Goal: Task Accomplishment & Management: Complete application form

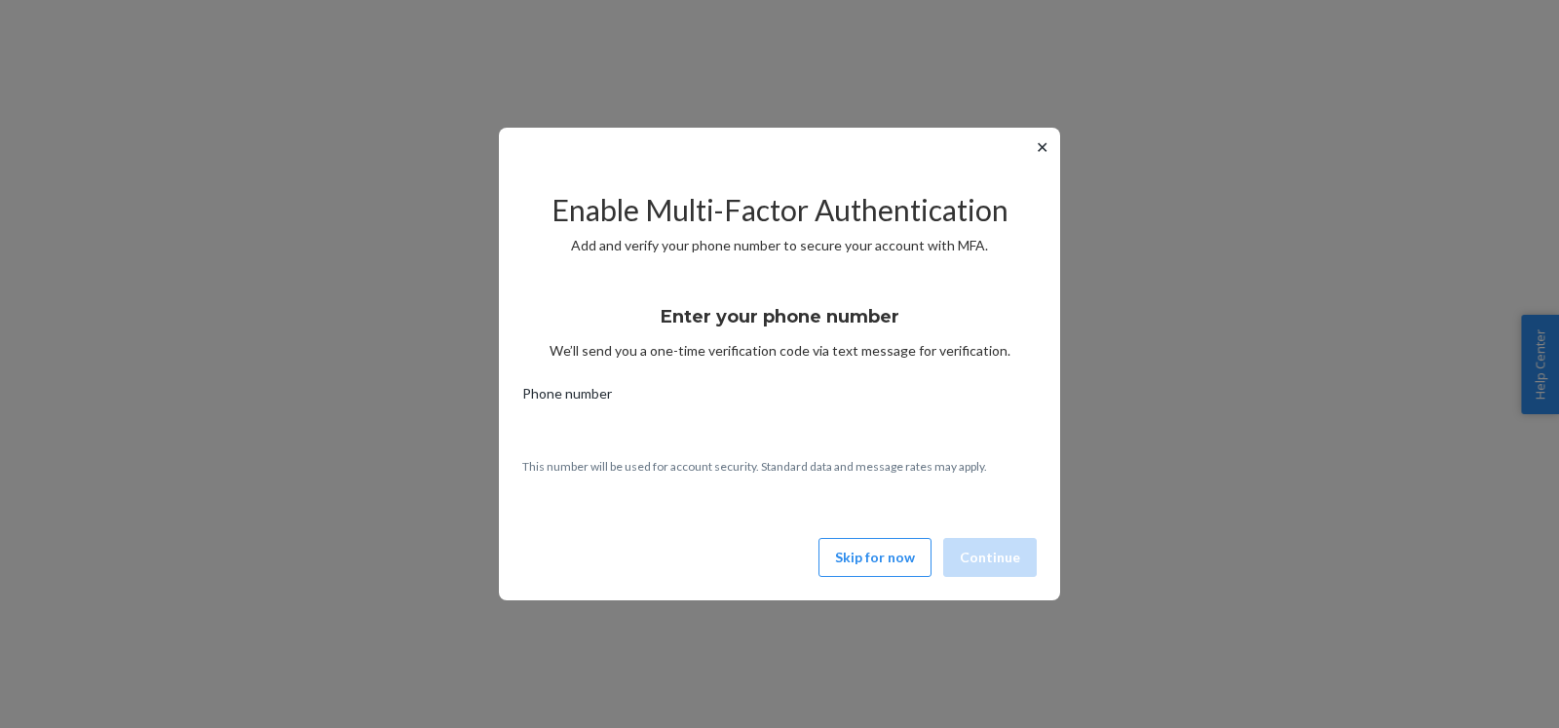
click at [868, 552] on button "Skip for now" at bounding box center [874, 557] width 113 height 39
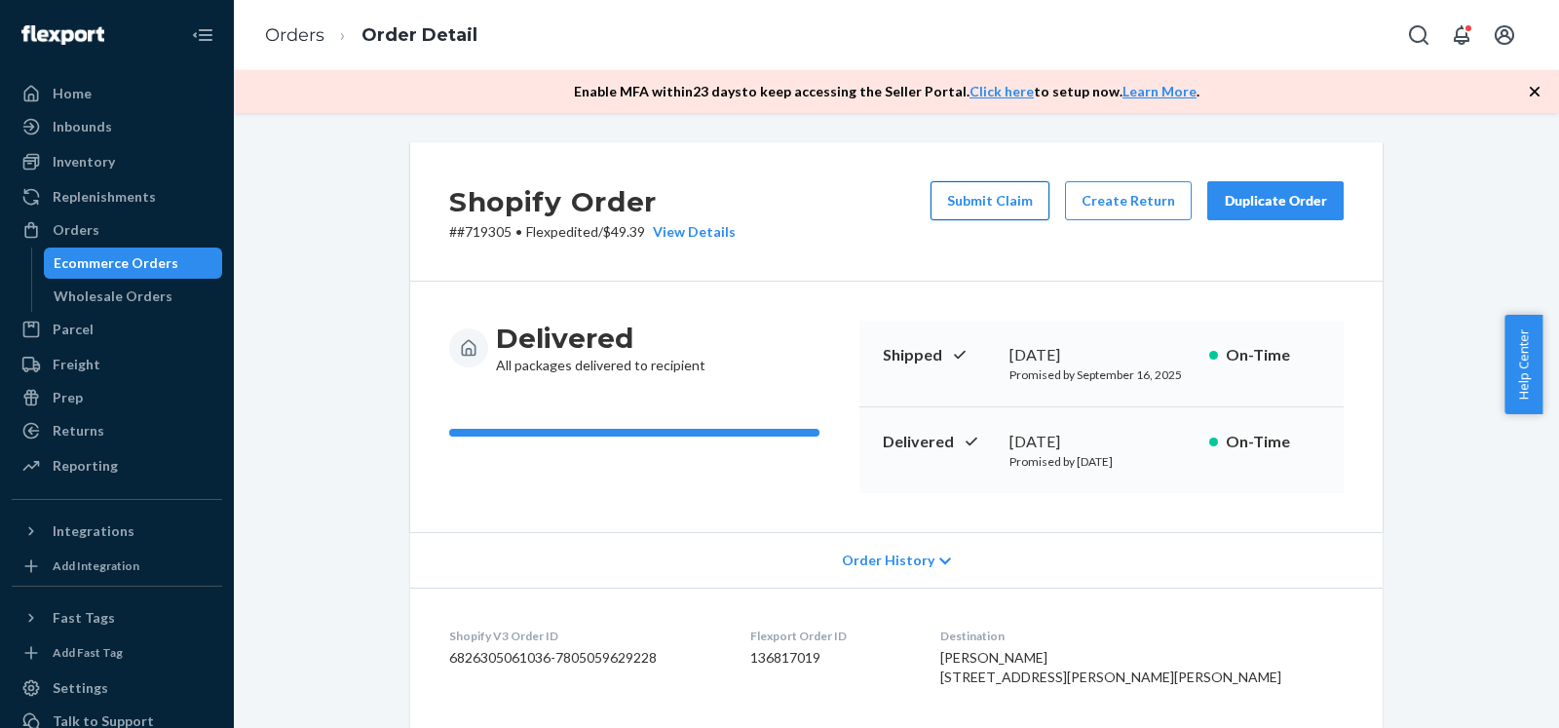
click at [970, 193] on button "Submit Claim" at bounding box center [990, 200] width 119 height 39
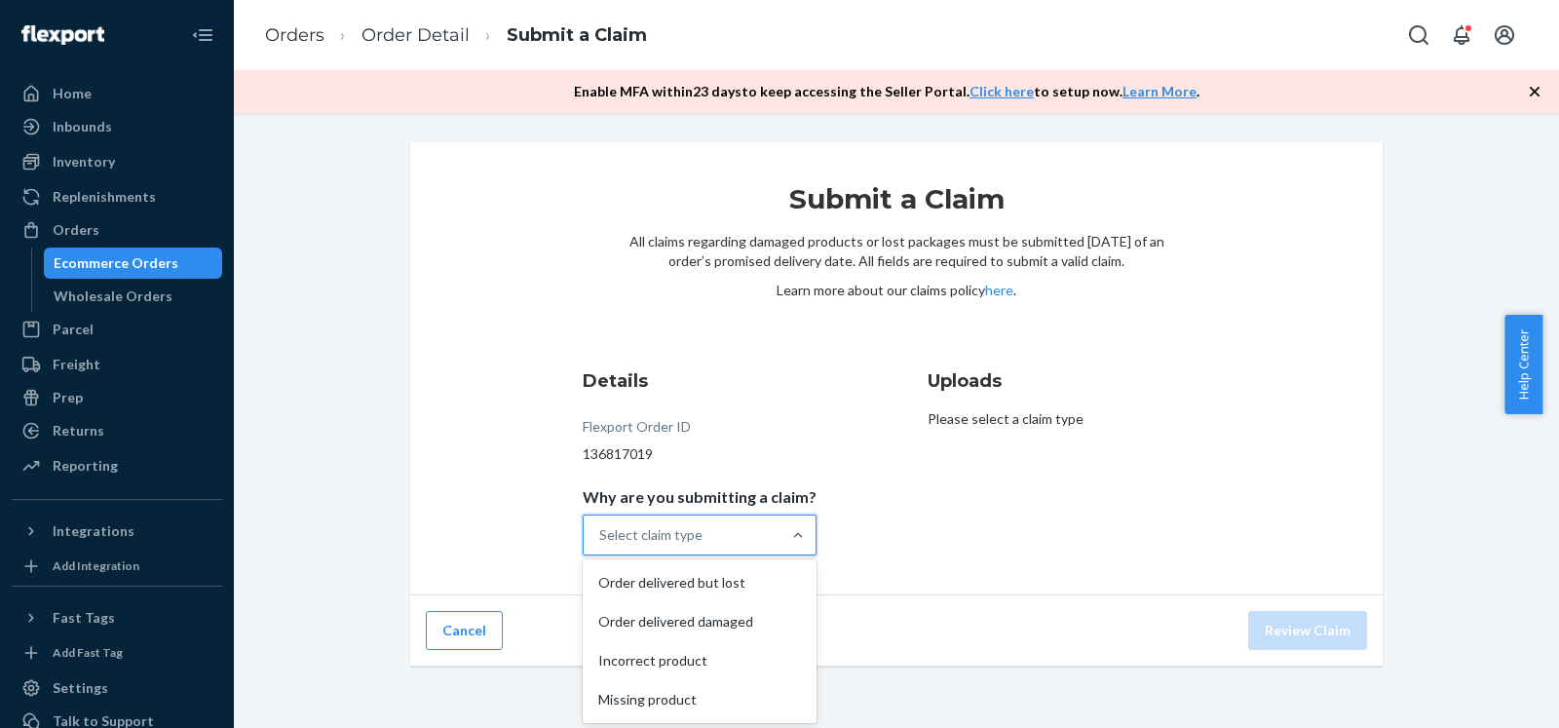
click at [750, 544] on div "Select claim type" at bounding box center [682, 534] width 197 height 39
click at [601, 544] on input "Why are you submitting a claim? option Order delivered but lost focused, 1 of 4…" at bounding box center [600, 534] width 2 height 19
click at [712, 698] on div "Missing product" at bounding box center [700, 699] width 226 height 39
click at [601, 545] on input "Why are you submitting a claim? option Missing product focused, 4 of 4. 4 resul…" at bounding box center [600, 534] width 2 height 19
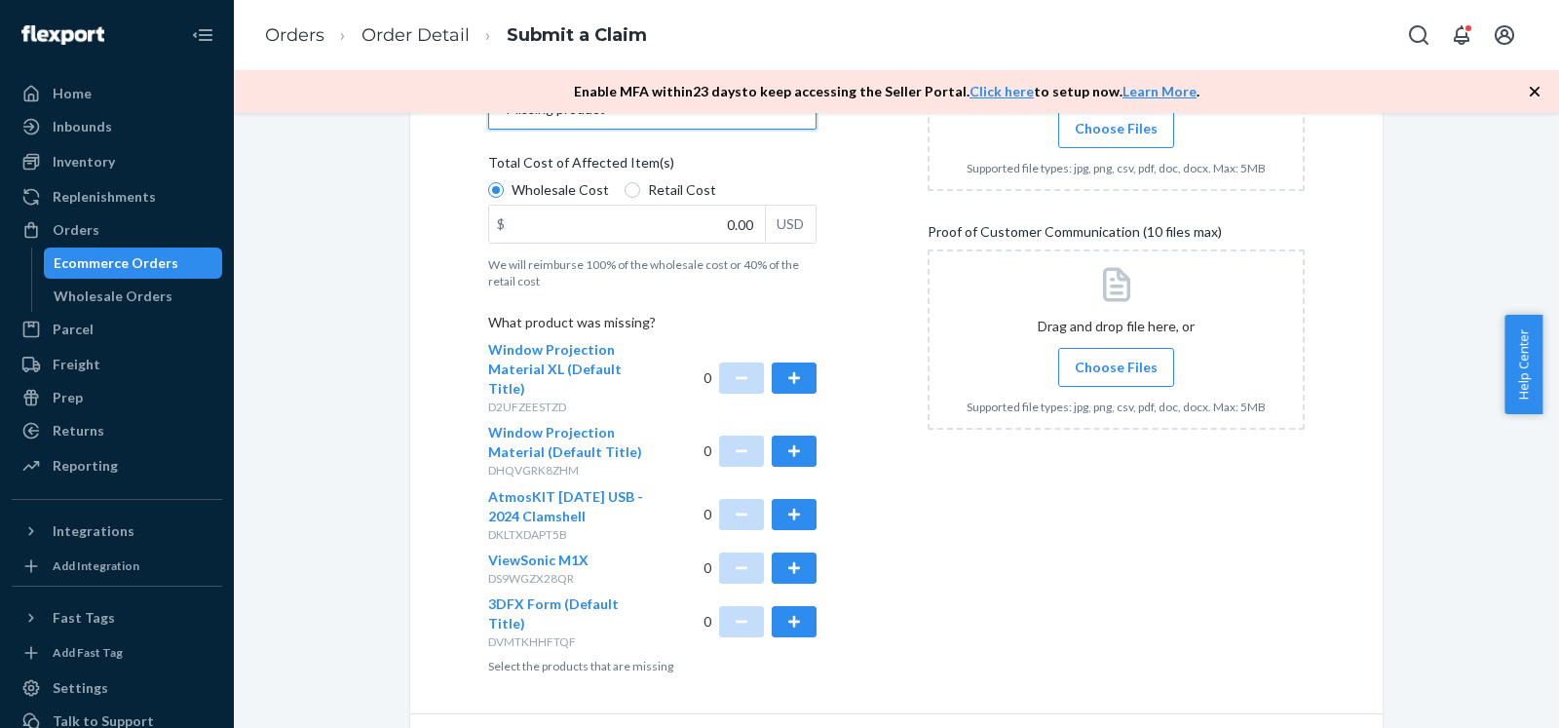
scroll to position [444, 0]
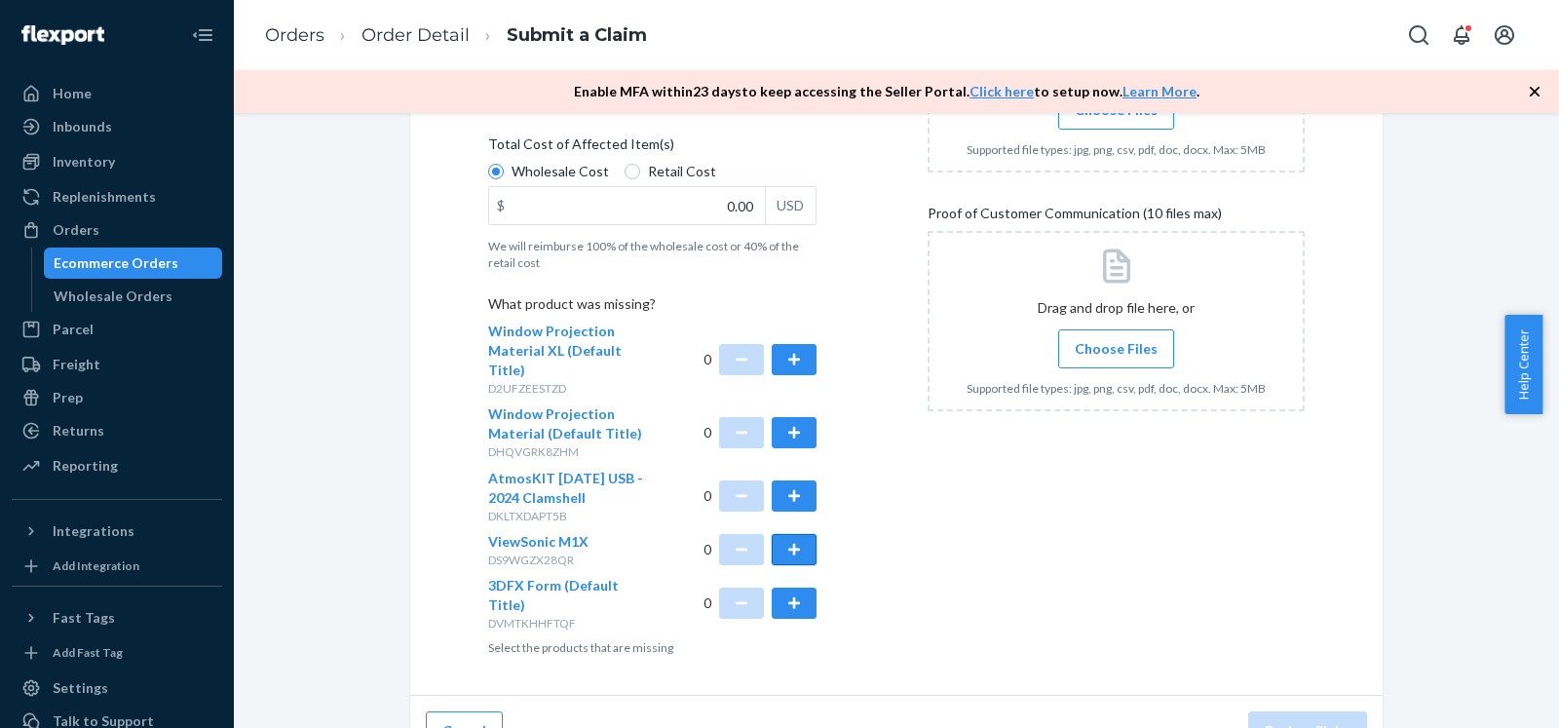
click at [794, 534] on button "button" at bounding box center [794, 549] width 45 height 31
click at [789, 480] on button "button" at bounding box center [794, 495] width 45 height 31
click at [790, 480] on button "button" at bounding box center [794, 495] width 45 height 31
click at [871, 451] on div "Details Flexport Order ID 136817019 Why are you submitting a claim? Missing pro…" at bounding box center [896, 290] width 817 height 732
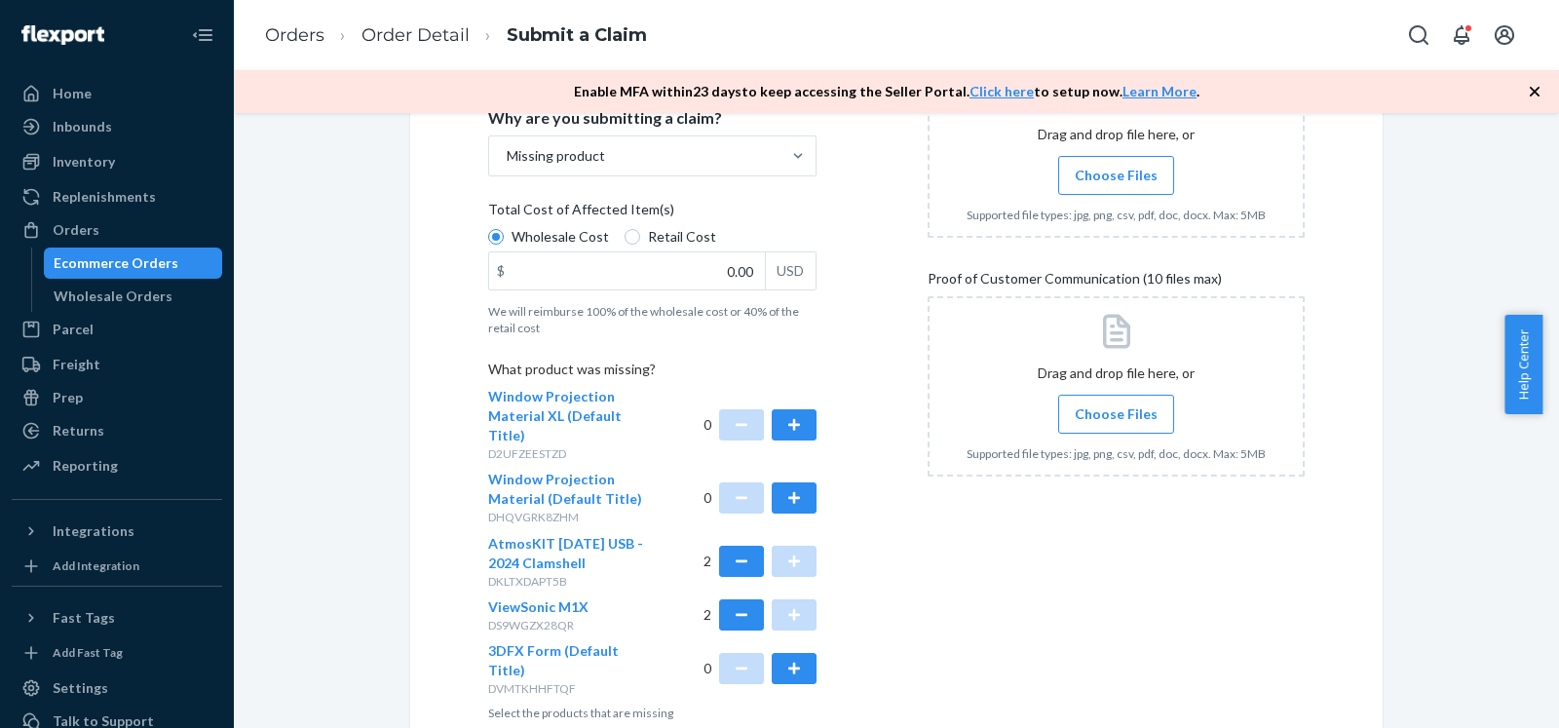
scroll to position [345, 0]
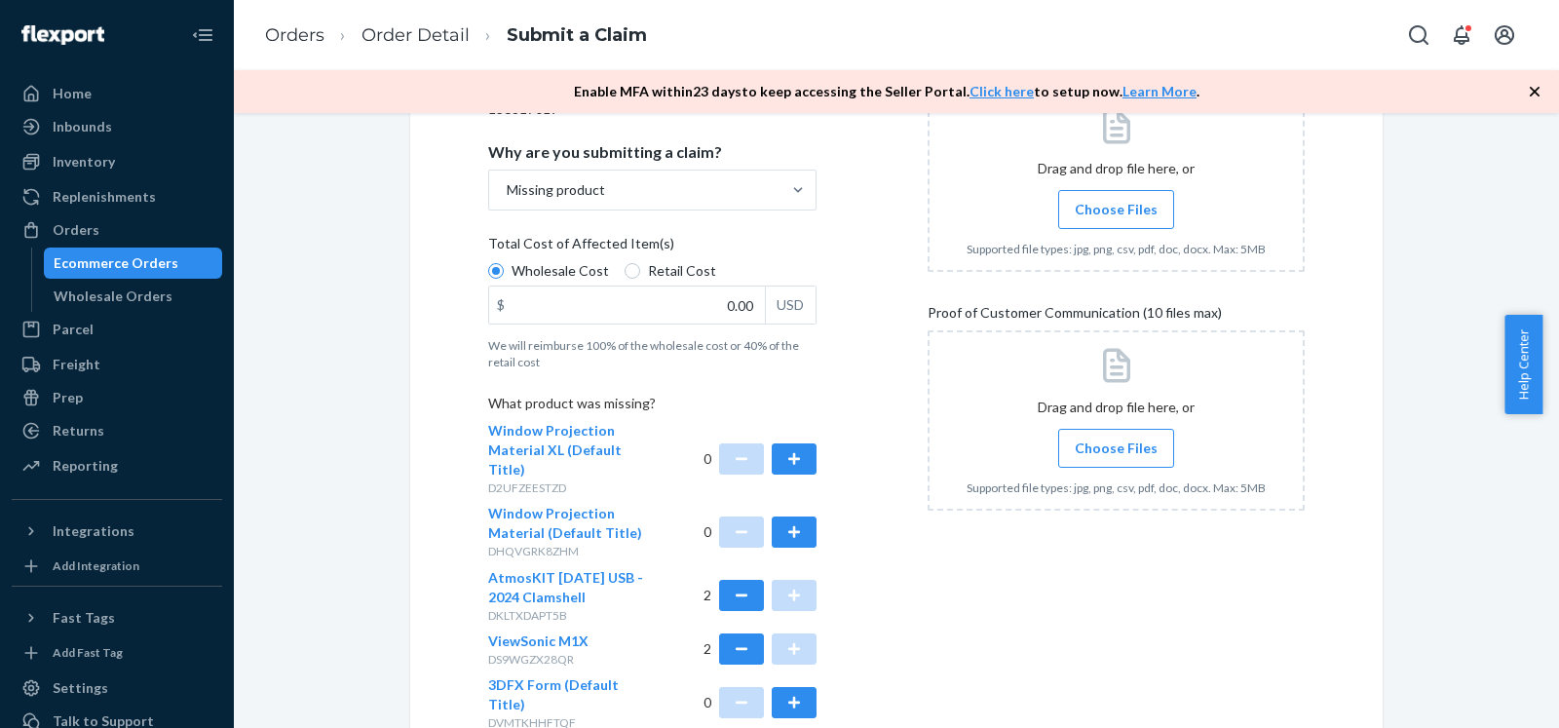
click at [629, 265] on label "Retail Cost" at bounding box center [671, 270] width 92 height 19
click at [629, 265] on input "Retail Cost" at bounding box center [633, 271] width 16 height 16
radio input "true"
radio input "false"
click at [867, 279] on div "Details Flexport Order ID 136817019 Why are you submitting a claim? Missing pro…" at bounding box center [896, 389] width 817 height 732
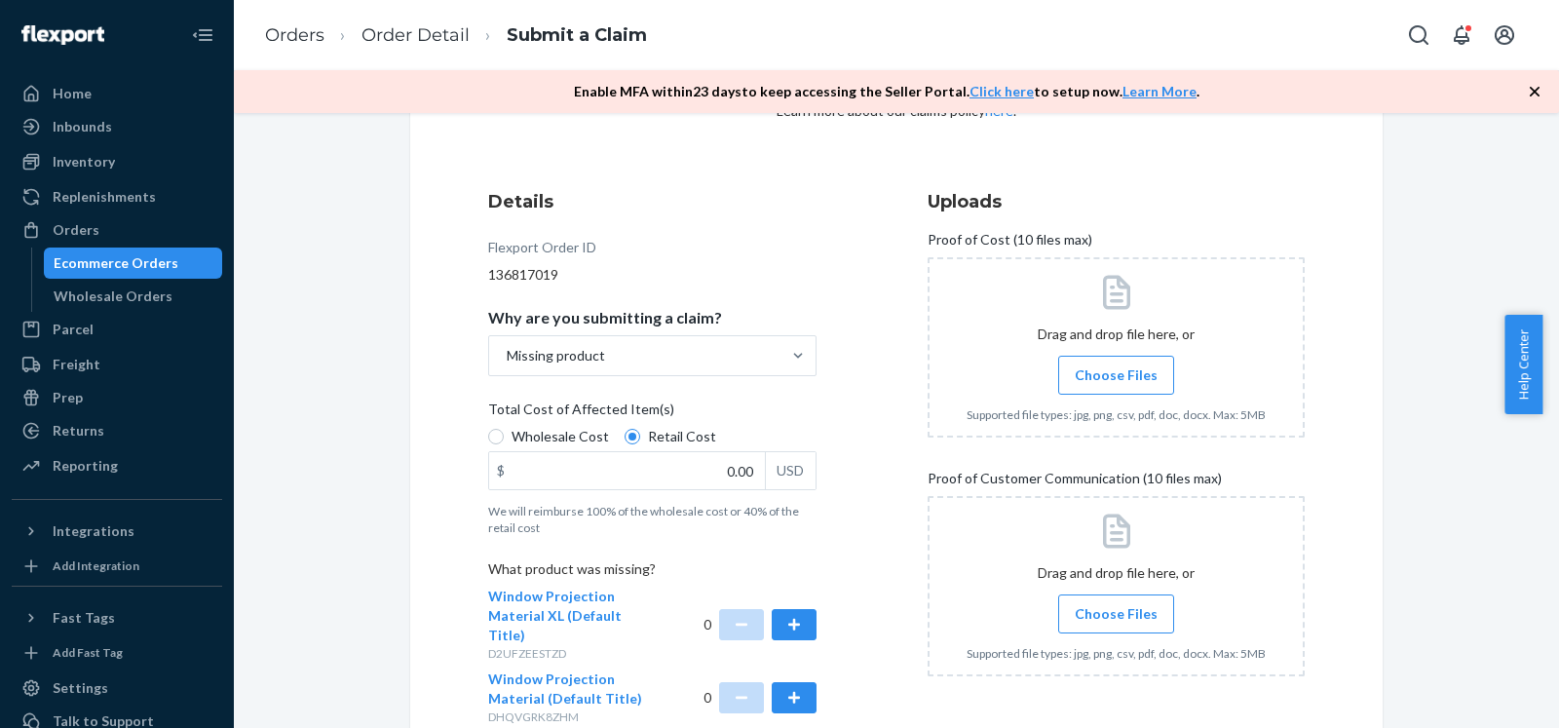
scroll to position [146, 0]
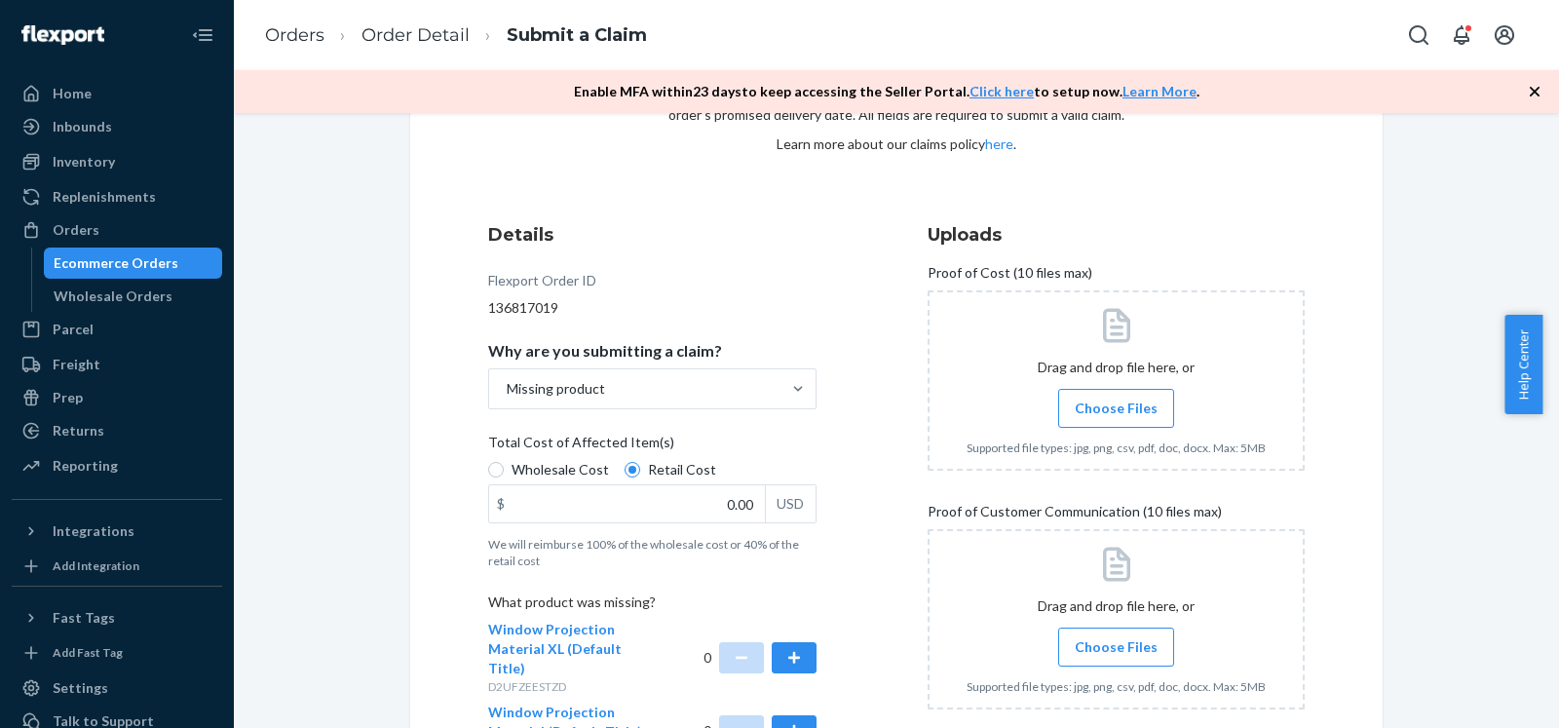
click at [1136, 406] on span "Choose Files" at bounding box center [1116, 408] width 83 height 19
click at [1117, 406] on input "Choose Files" at bounding box center [1116, 408] width 1 height 21
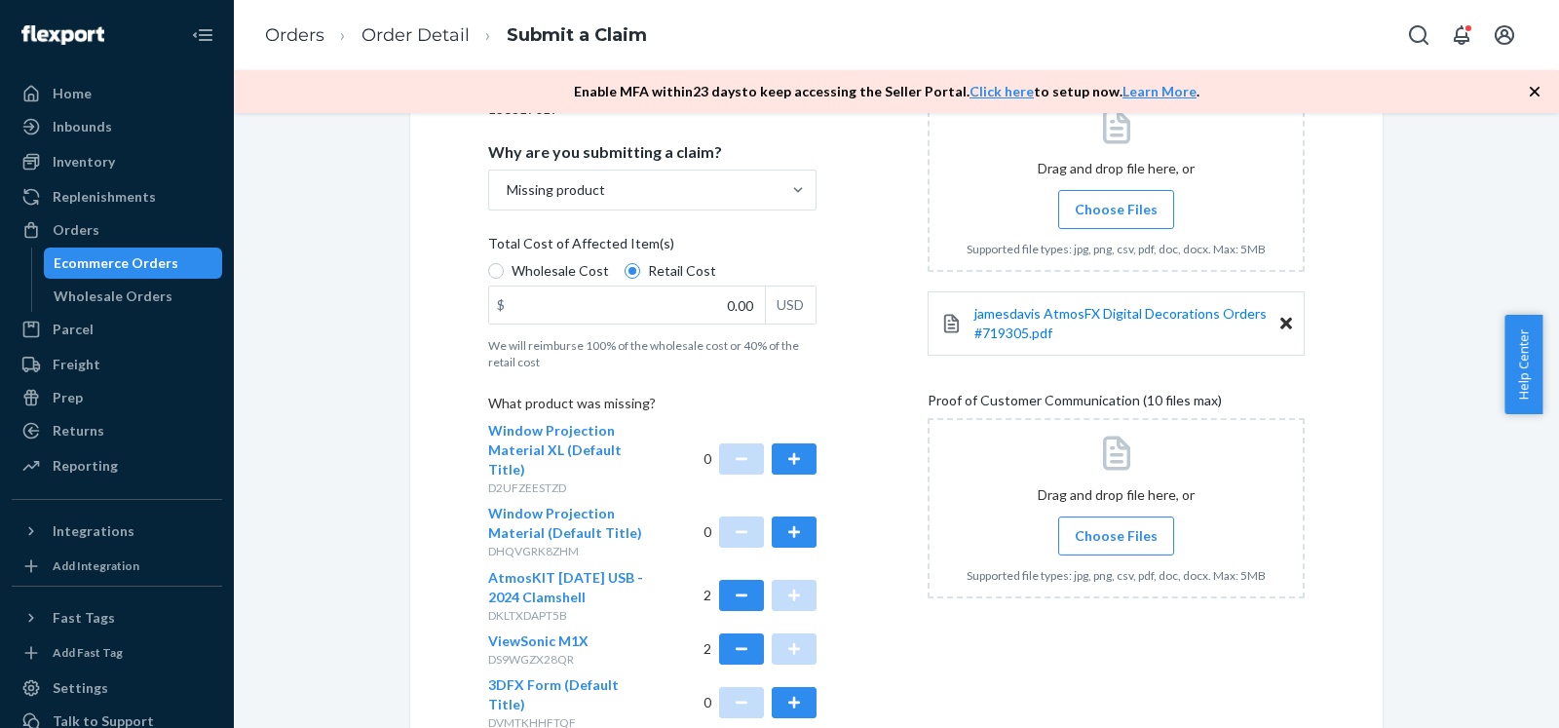
scroll to position [444, 0]
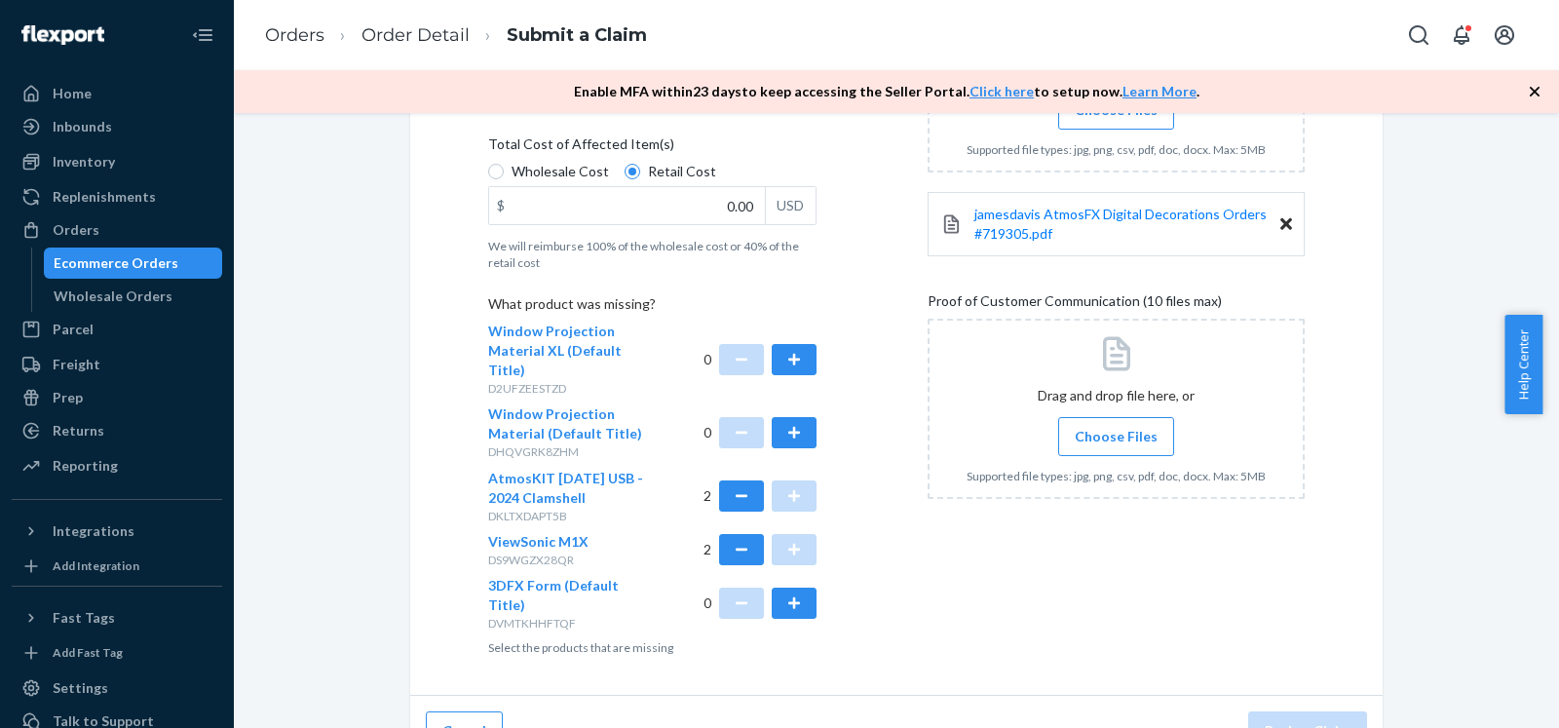
click at [1127, 435] on span "Choose Files" at bounding box center [1116, 436] width 83 height 19
click at [1117, 435] on input "Choose Files" at bounding box center [1116, 436] width 1 height 21
click at [1115, 441] on span "Choose Files" at bounding box center [1116, 436] width 83 height 19
click at [1116, 441] on input "Choose Files" at bounding box center [1116, 436] width 1 height 21
click at [784, 348] on button "button" at bounding box center [794, 359] width 45 height 31
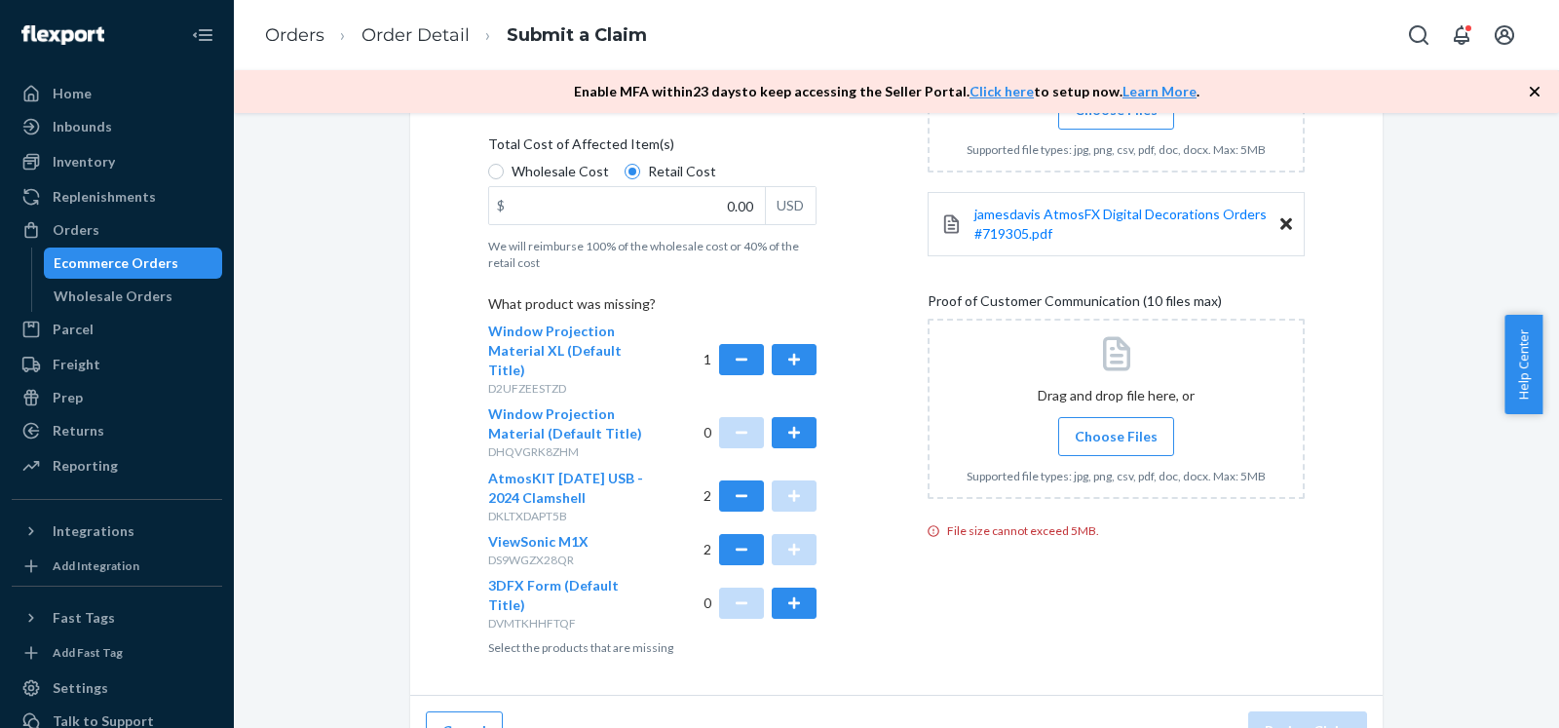
click at [1104, 439] on span "Choose Files" at bounding box center [1116, 436] width 83 height 19
click at [1116, 439] on input "Choose Files" at bounding box center [1116, 436] width 1 height 21
click at [1113, 436] on span "Choose Files" at bounding box center [1116, 436] width 83 height 19
click at [1116, 436] on input "Choose Files" at bounding box center [1116, 436] width 1 height 21
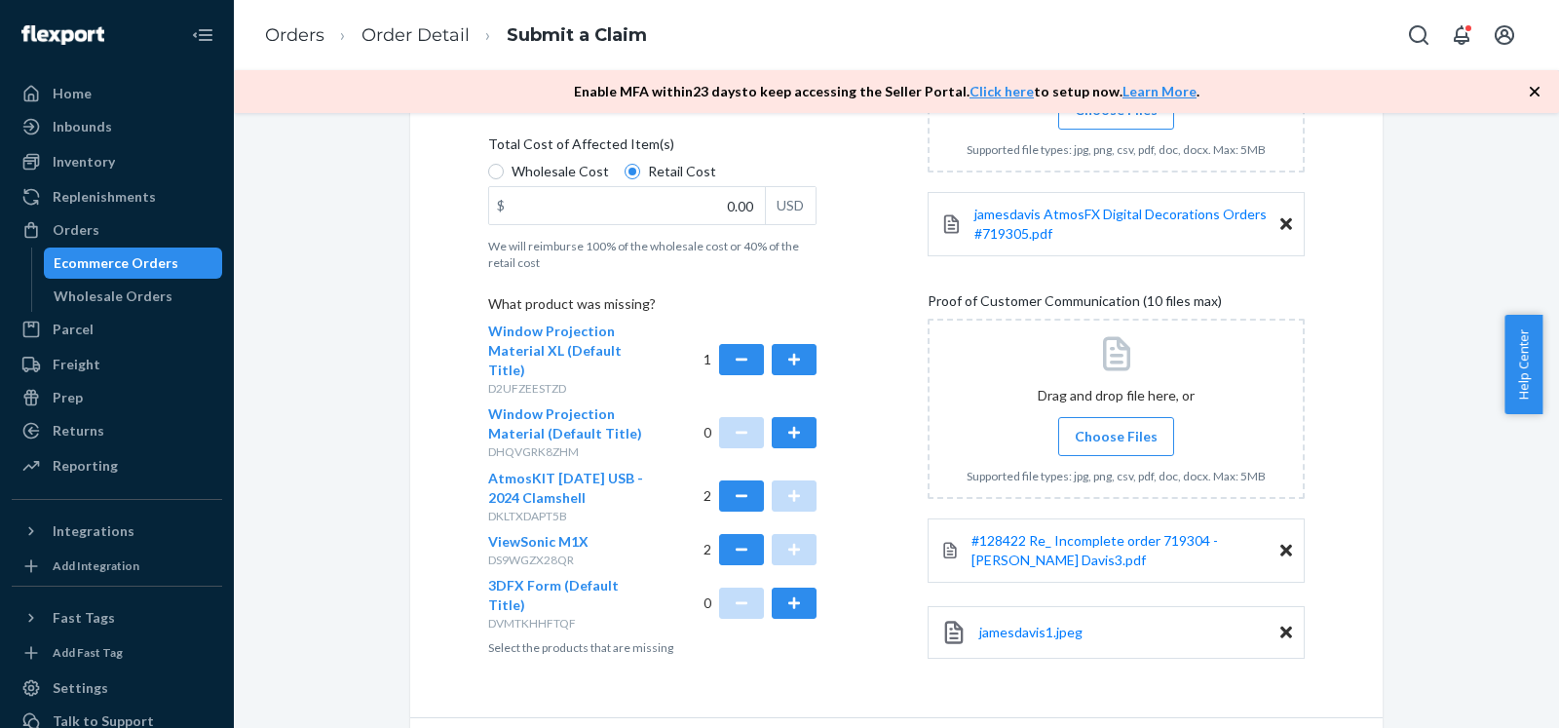
click at [1099, 429] on span "Choose Files" at bounding box center [1116, 436] width 83 height 19
click at [1116, 429] on input "Choose Files" at bounding box center [1116, 436] width 1 height 21
drag, startPoint x: 710, startPoint y: 205, endPoint x: 754, endPoint y: 205, distance: 43.8
click at [754, 205] on input "0.00" at bounding box center [627, 205] width 276 height 37
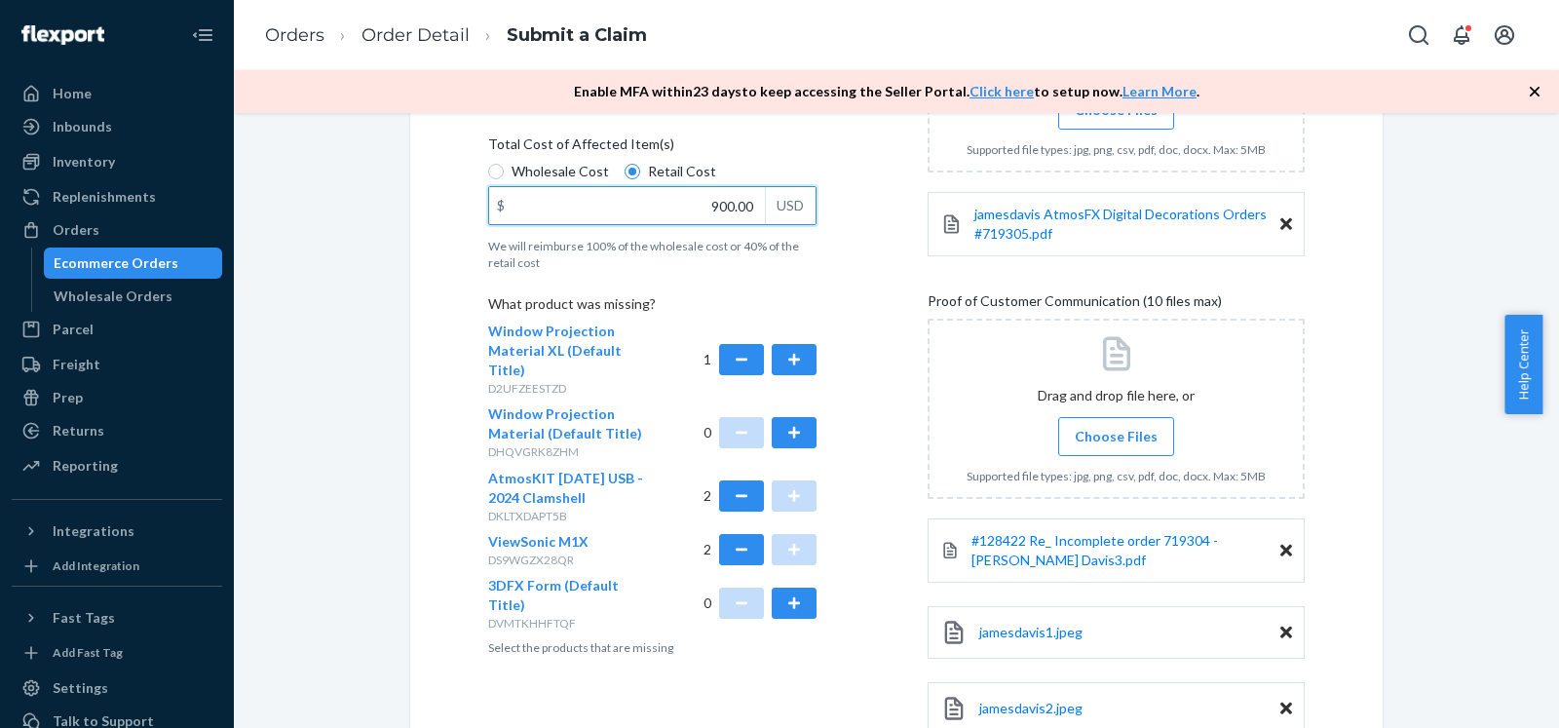
type input "900.00"
click at [876, 247] on div "Details Flexport Order ID 136817019 Why are you submitting a claim? Missing pro…" at bounding box center [896, 339] width 817 height 830
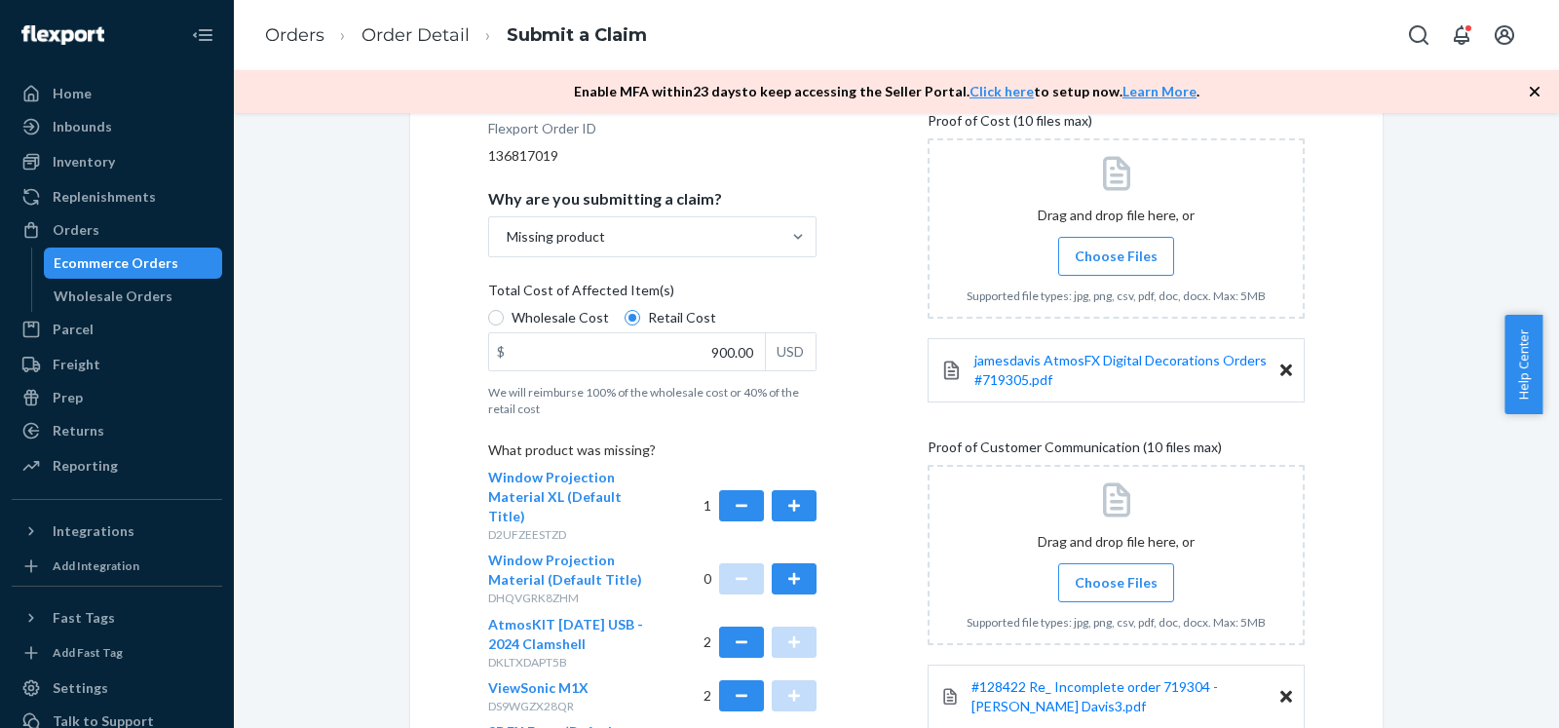
scroll to position [582, 0]
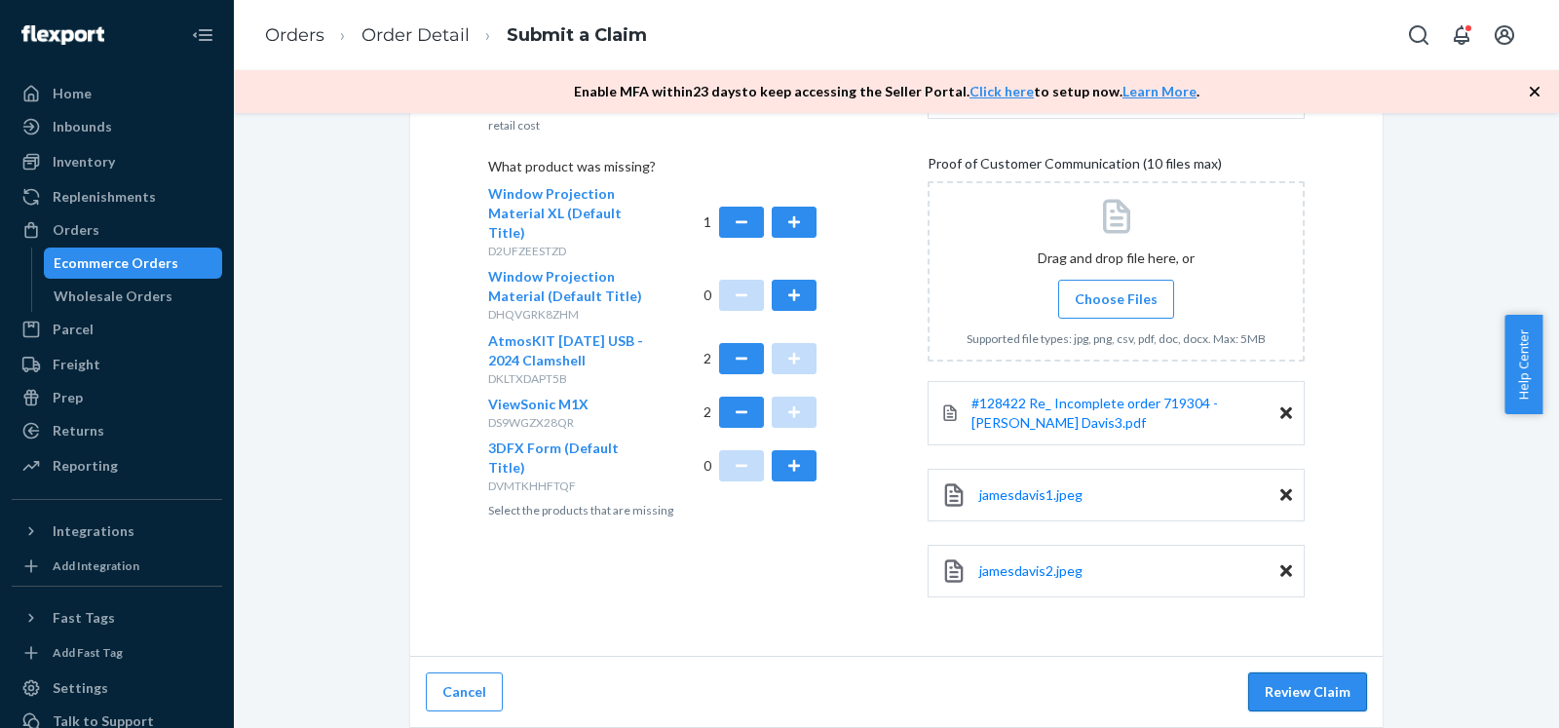
click at [1322, 690] on button "Review Claim" at bounding box center [1307, 691] width 119 height 39
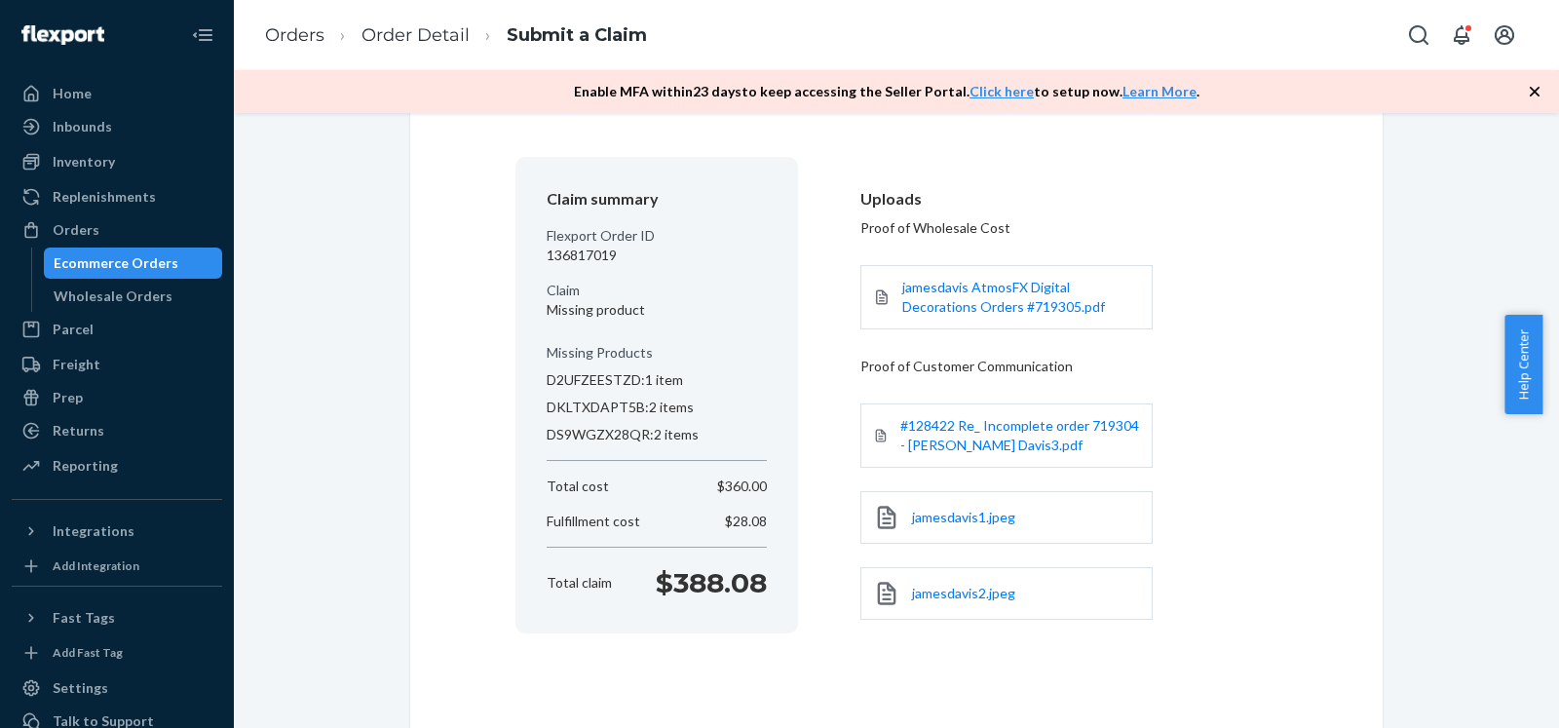
scroll to position [222, 0]
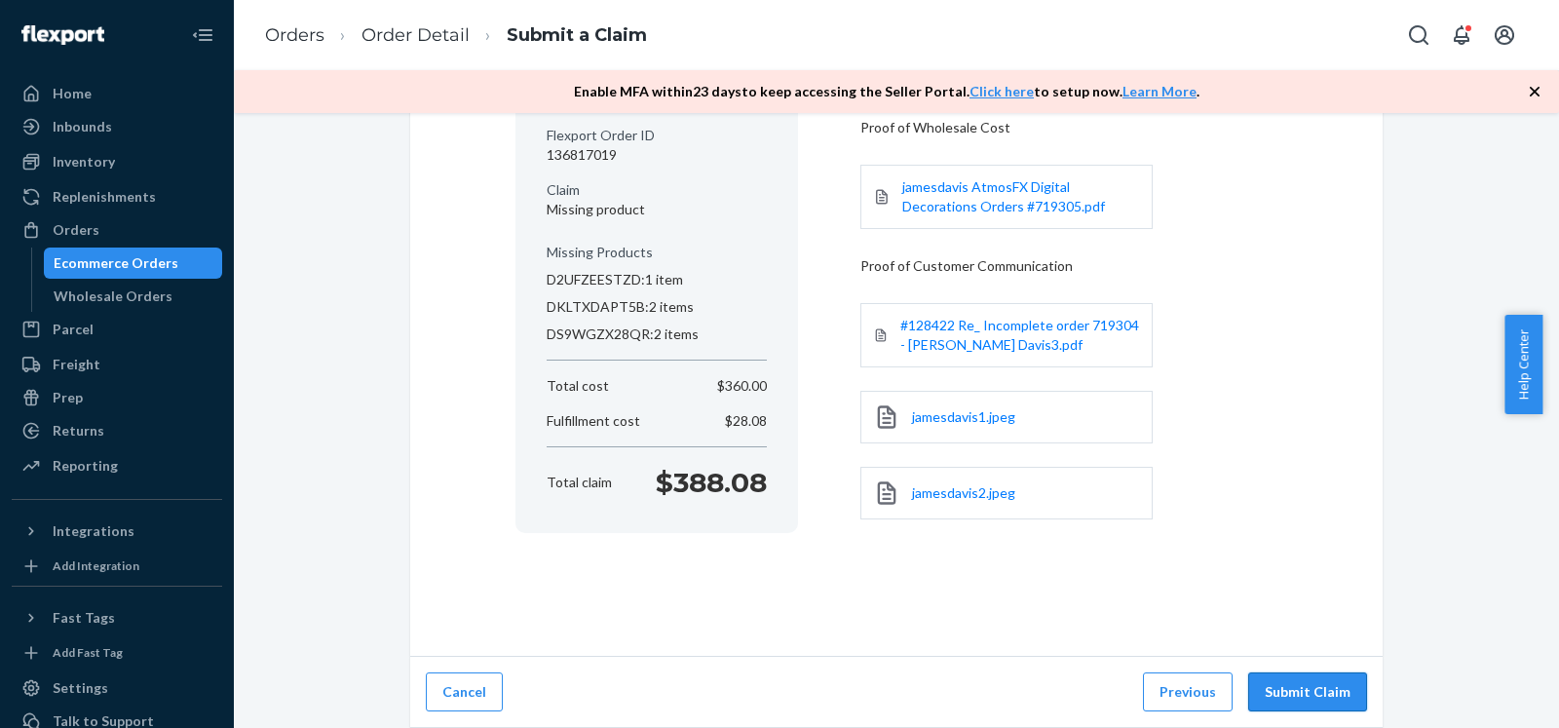
click at [1320, 689] on button "Submit Claim" at bounding box center [1307, 691] width 119 height 39
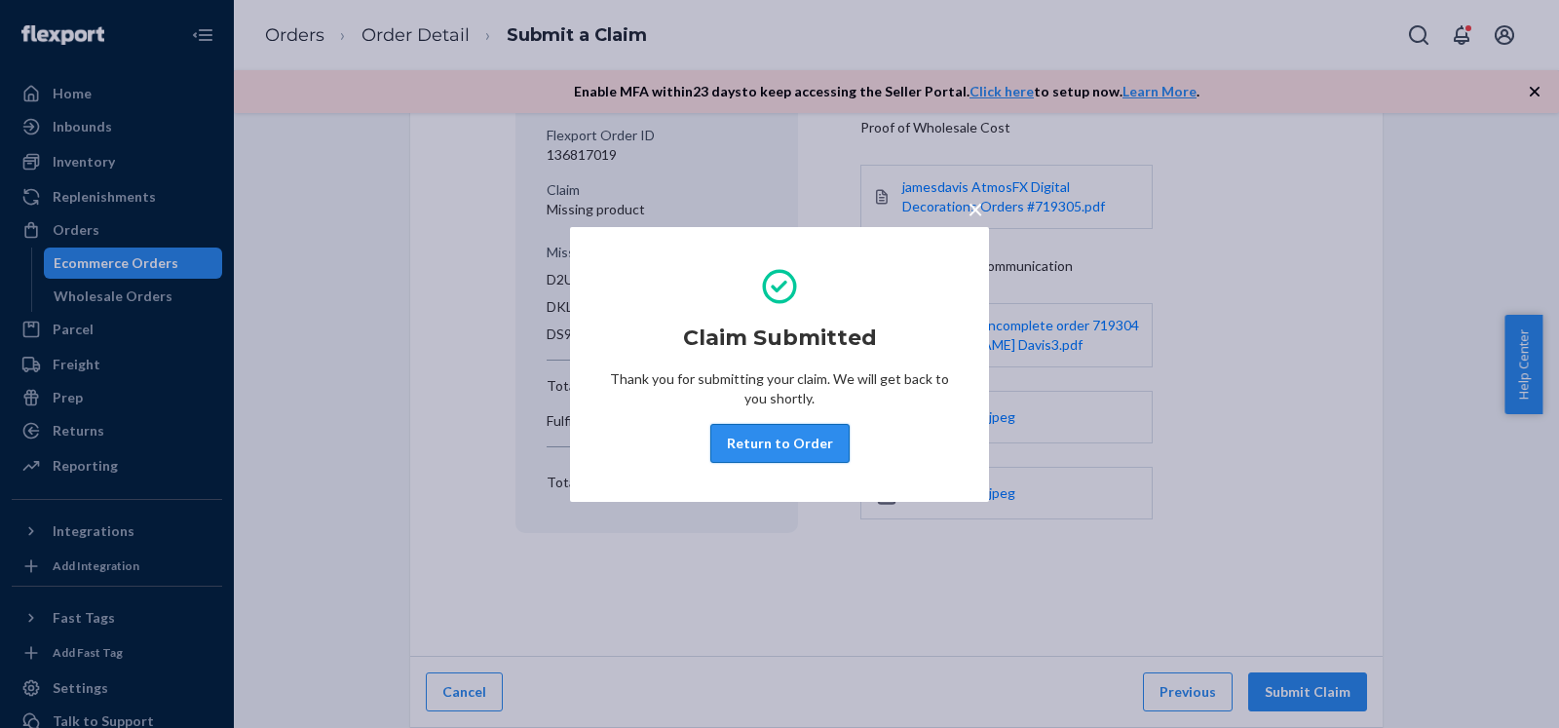
click at [812, 445] on button "Return to Order" at bounding box center [779, 443] width 139 height 39
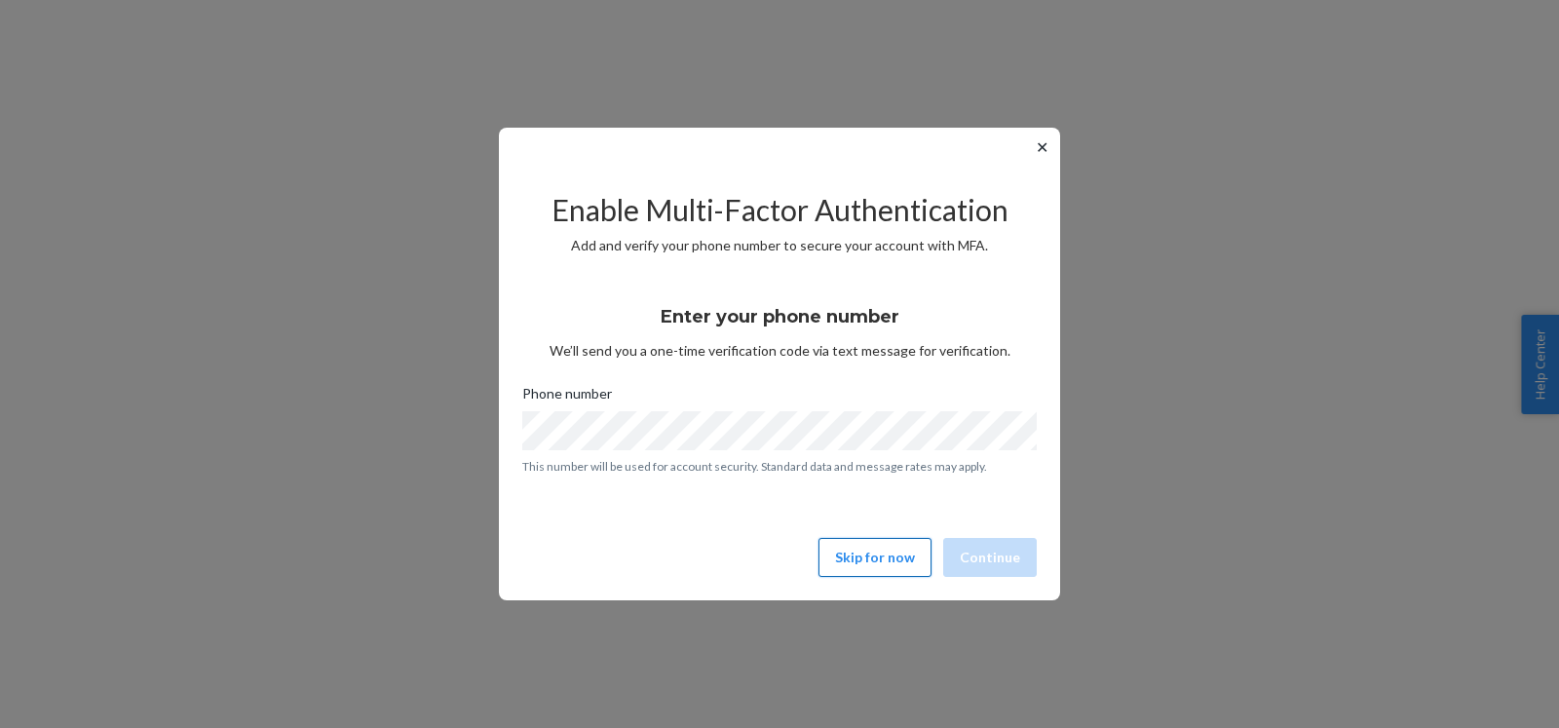
click at [904, 571] on button "Skip for now" at bounding box center [874, 557] width 113 height 39
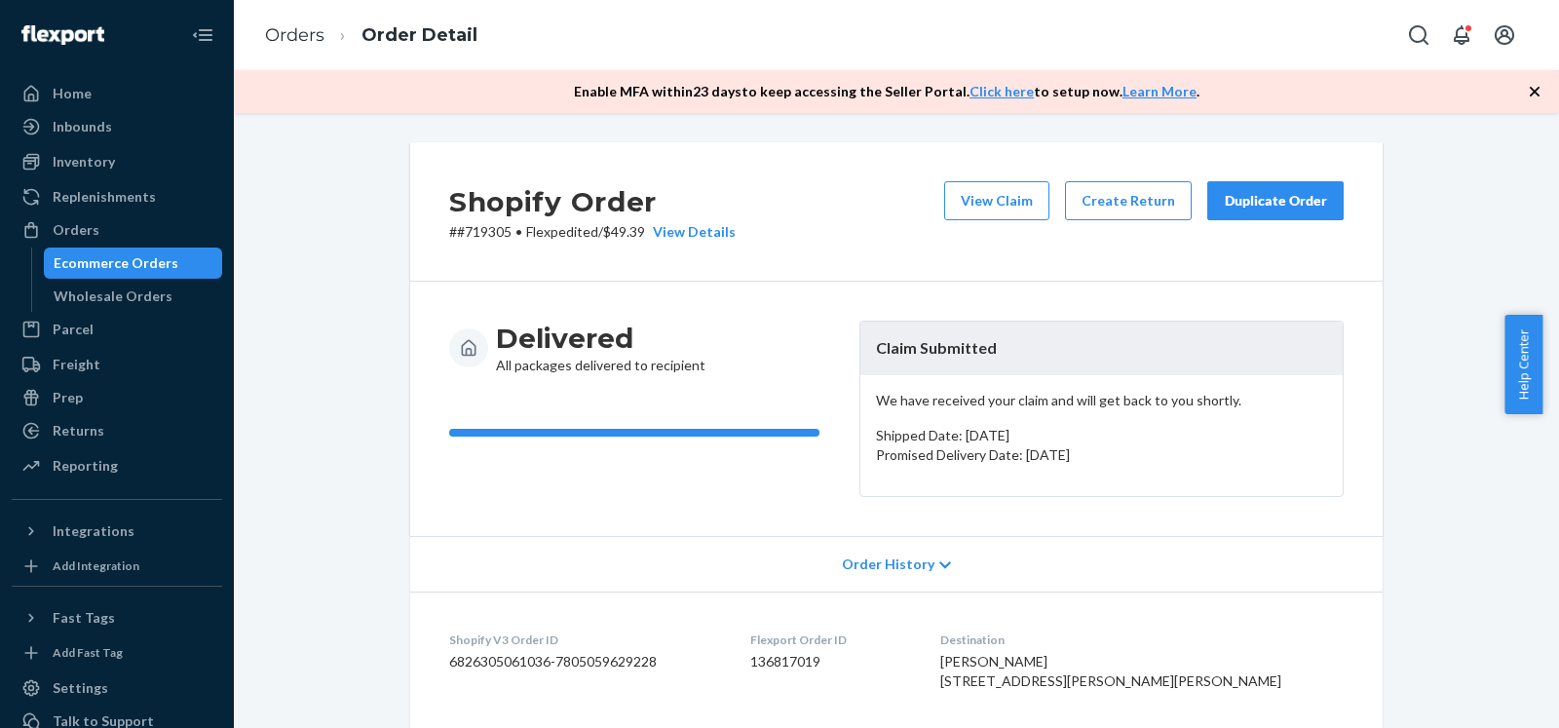
click at [1284, 206] on div "Duplicate Order" at bounding box center [1275, 200] width 103 height 19
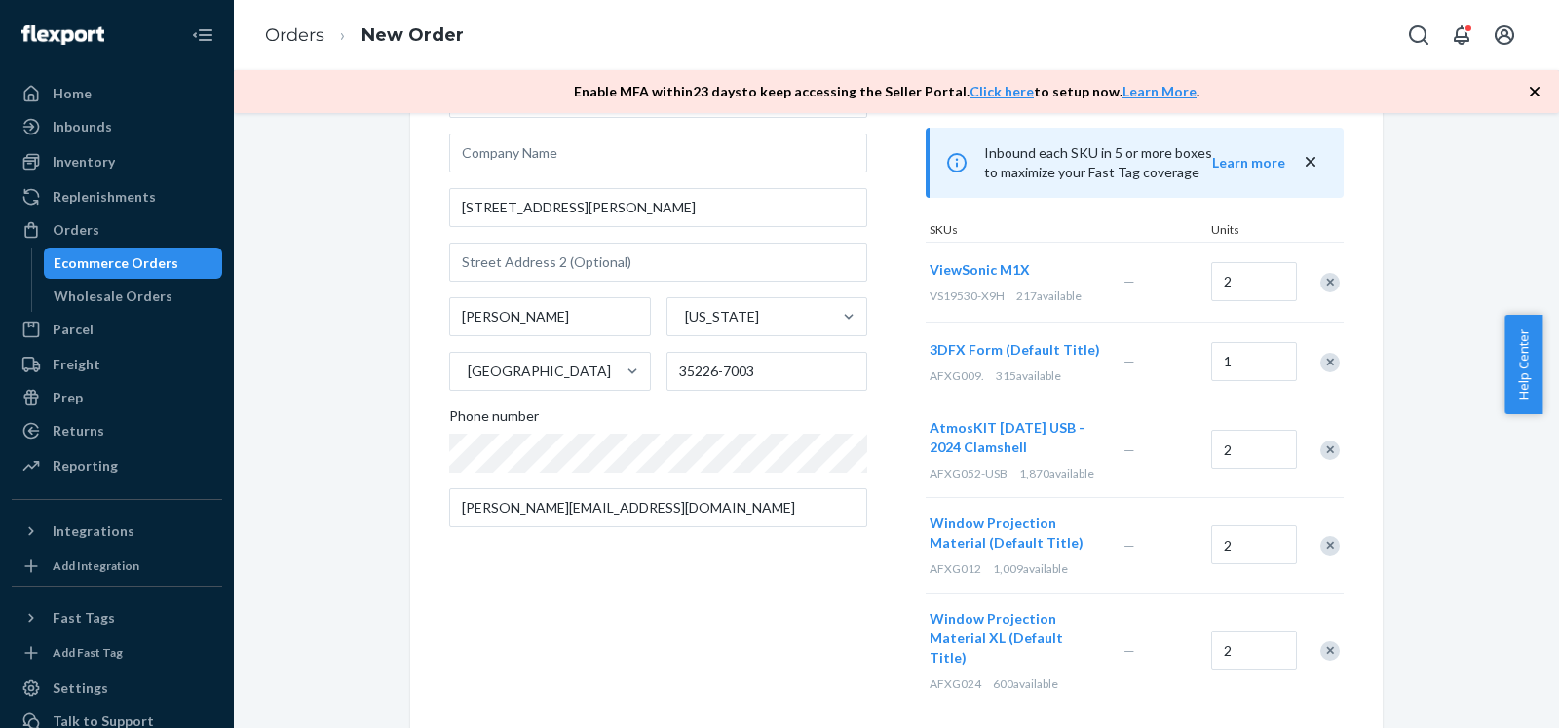
scroll to position [199, 0]
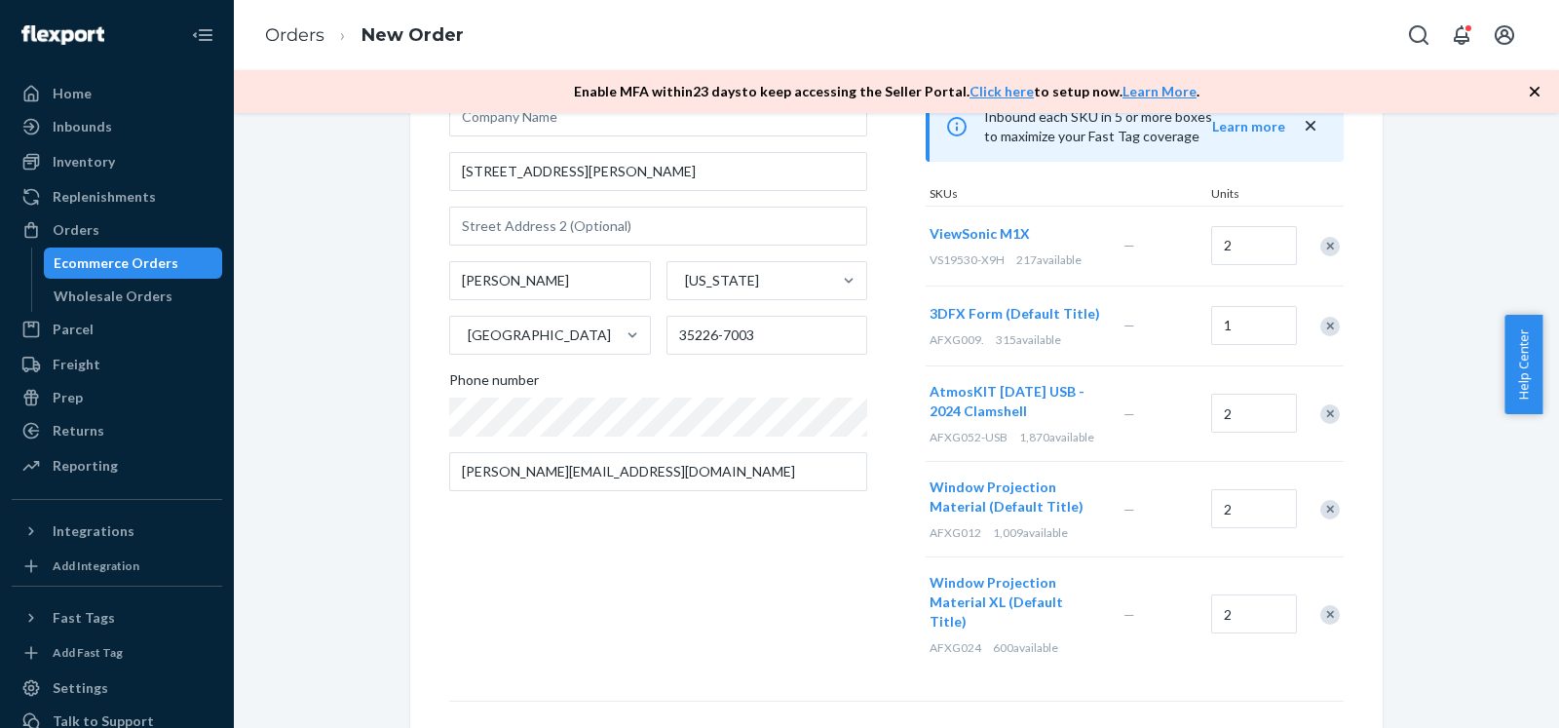
click at [1327, 328] on div "Remove Item" at bounding box center [1329, 326] width 19 height 19
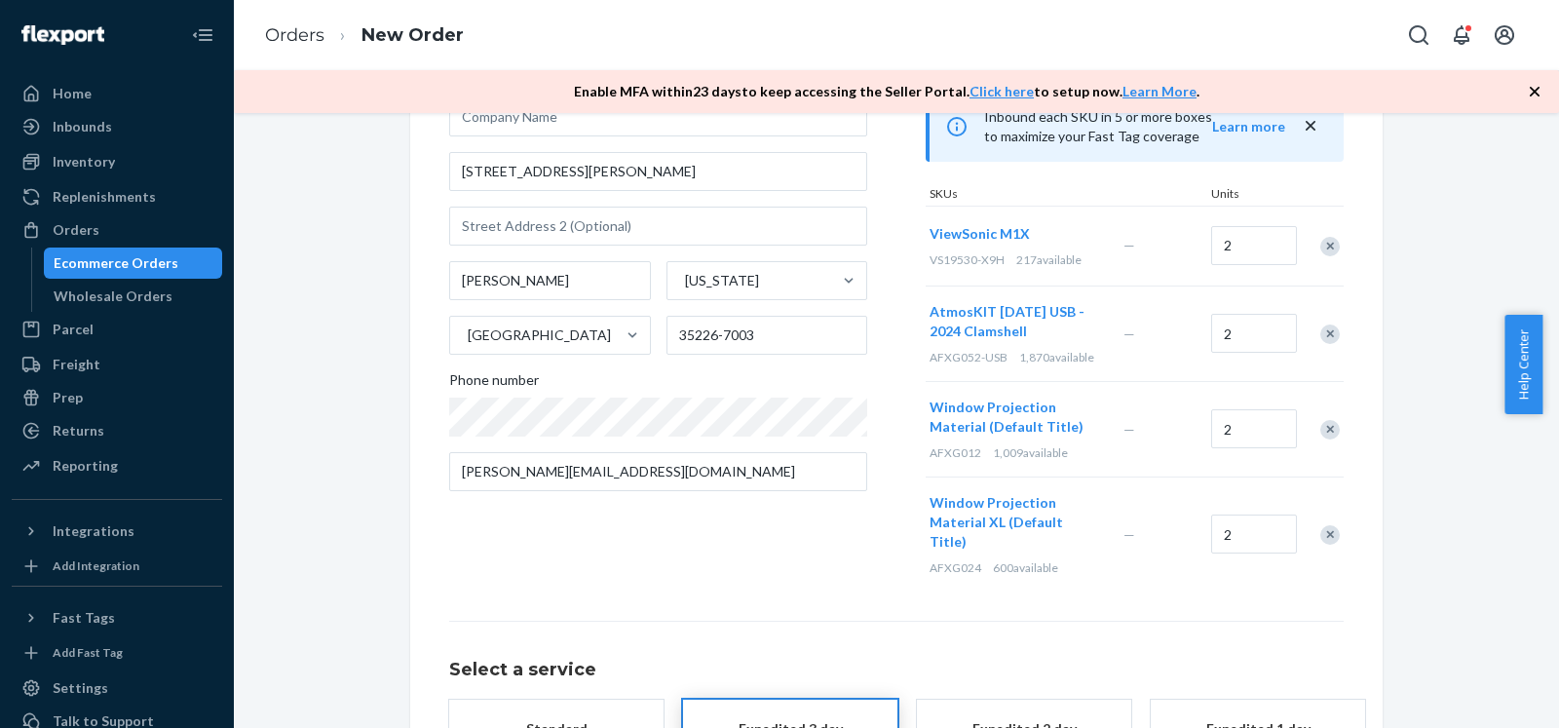
click at [1320, 425] on div "Remove Item" at bounding box center [1329, 429] width 19 height 19
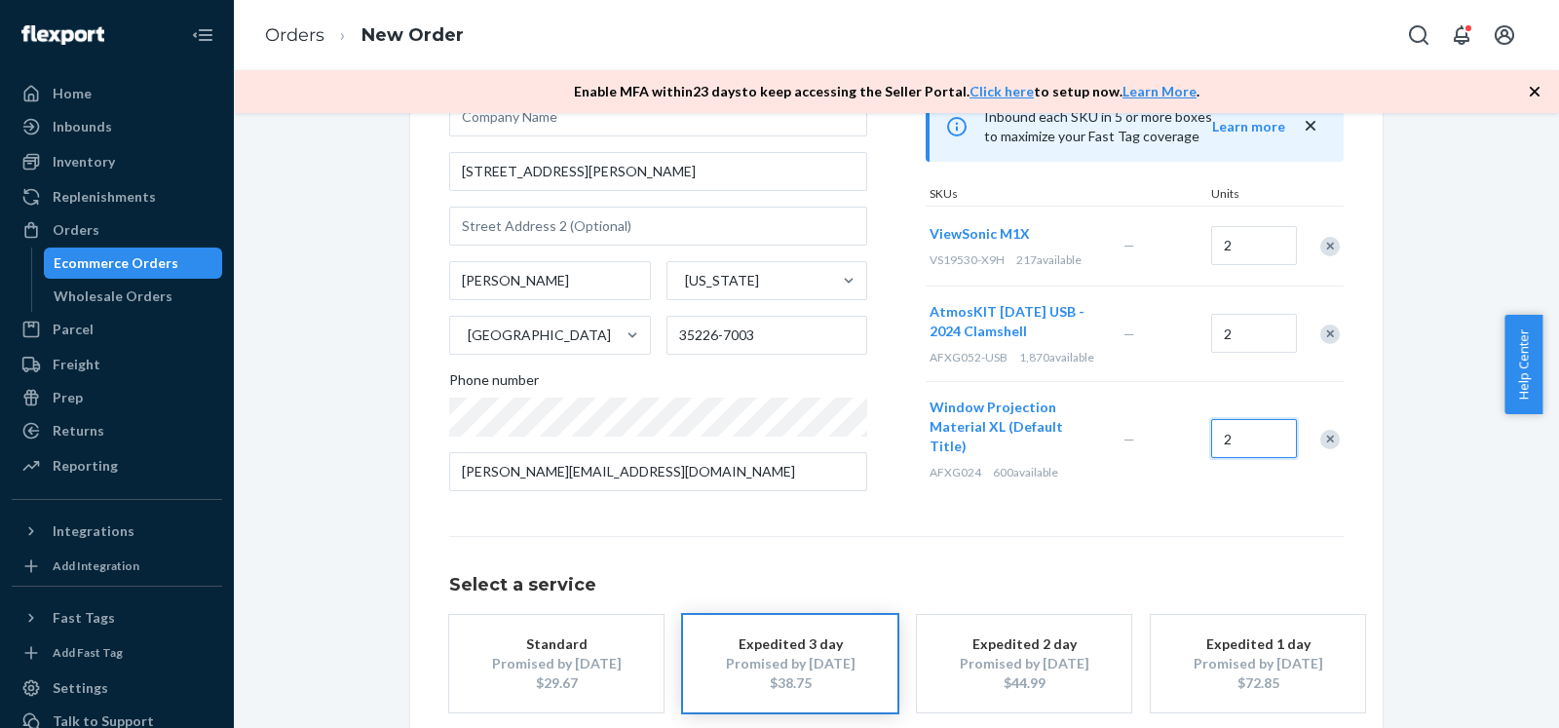
drag, startPoint x: 1255, startPoint y: 417, endPoint x: 1176, endPoint y: 422, distance: 79.1
click at [1211, 422] on input "2" at bounding box center [1254, 438] width 86 height 39
click at [1225, 444] on input "2" at bounding box center [1254, 438] width 86 height 39
click at [1226, 444] on input "2" at bounding box center [1254, 438] width 86 height 39
type input "1"
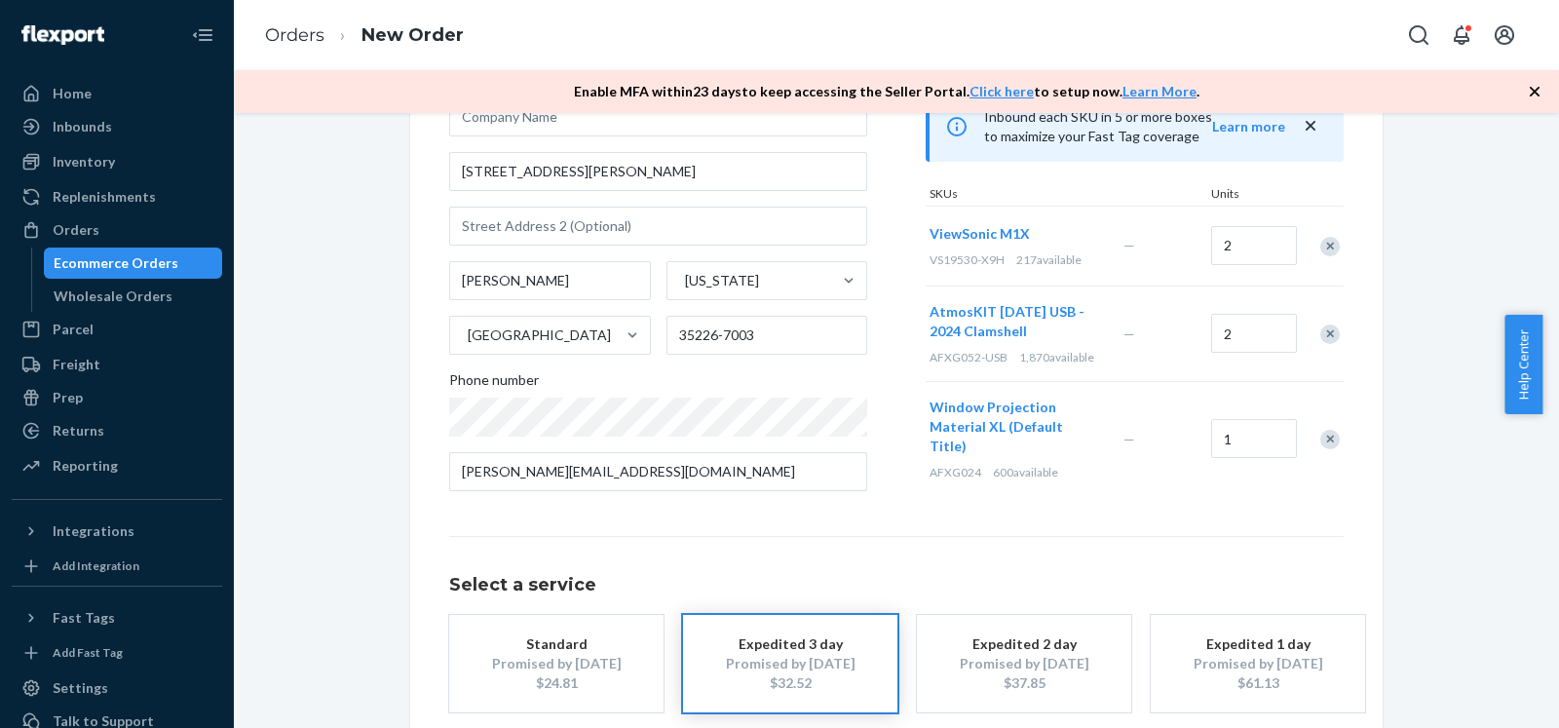
click at [1397, 480] on div "Where to? Please input a valid shipping address here. Jami Davis 3384 Sawyer Dr…" at bounding box center [896, 386] width 1296 height 886
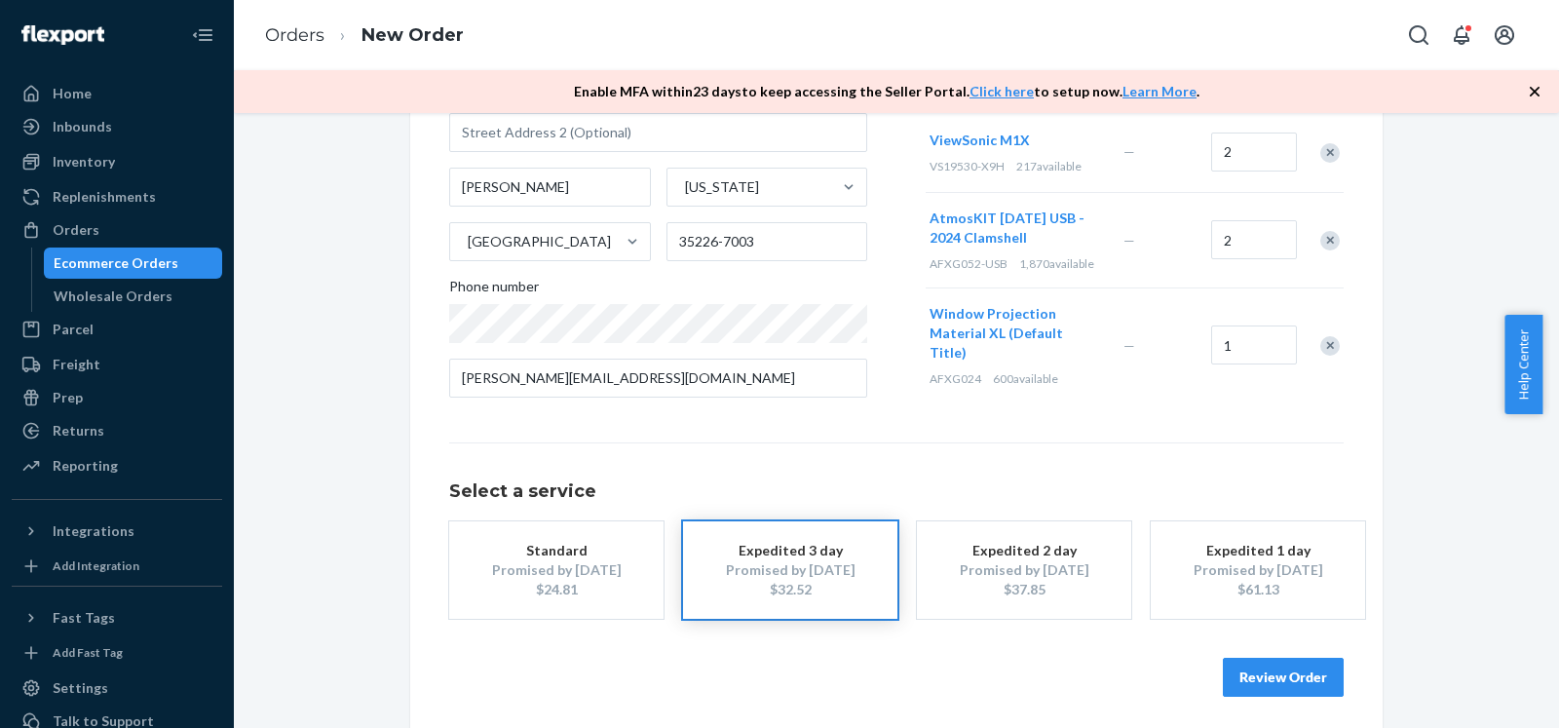
scroll to position [300, 0]
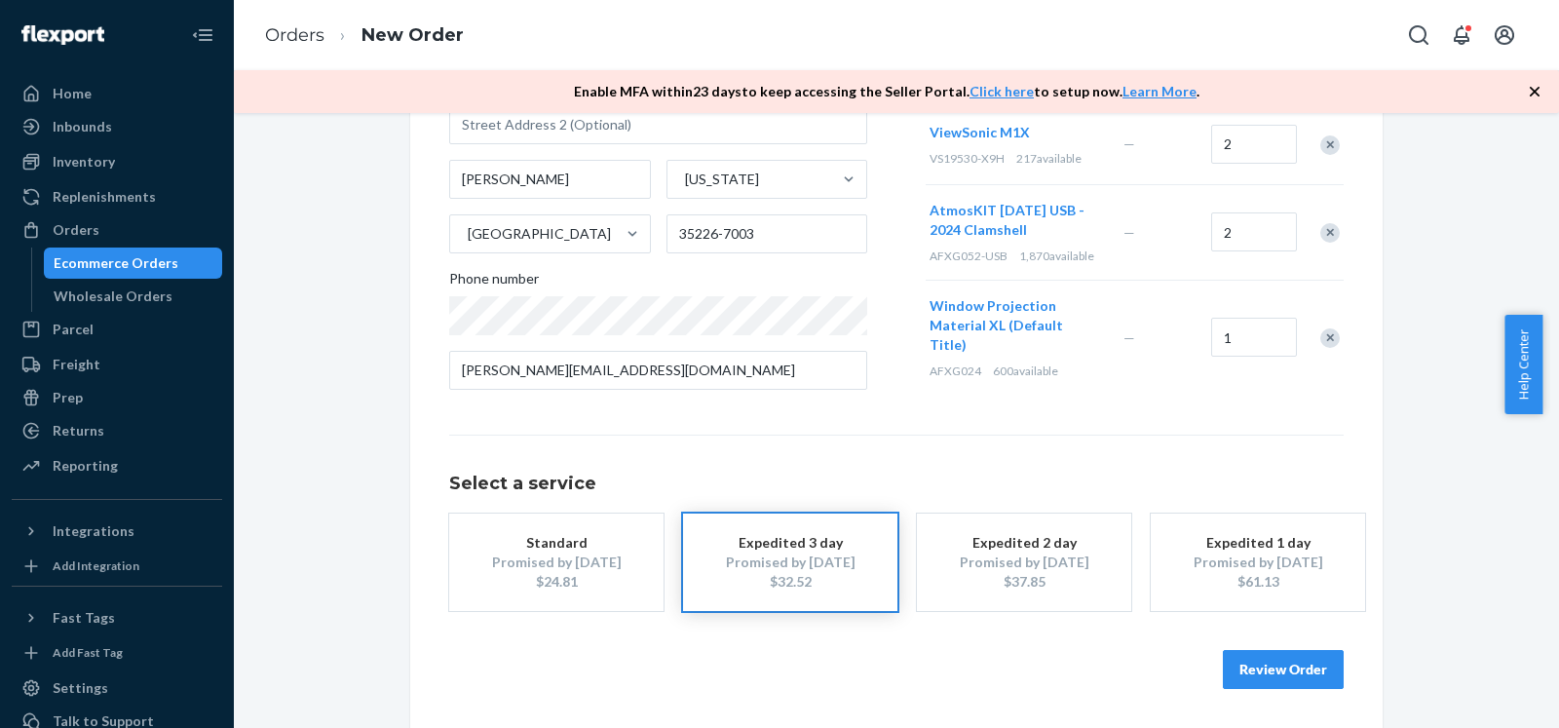
click at [1304, 666] on button "Review Order" at bounding box center [1283, 669] width 121 height 39
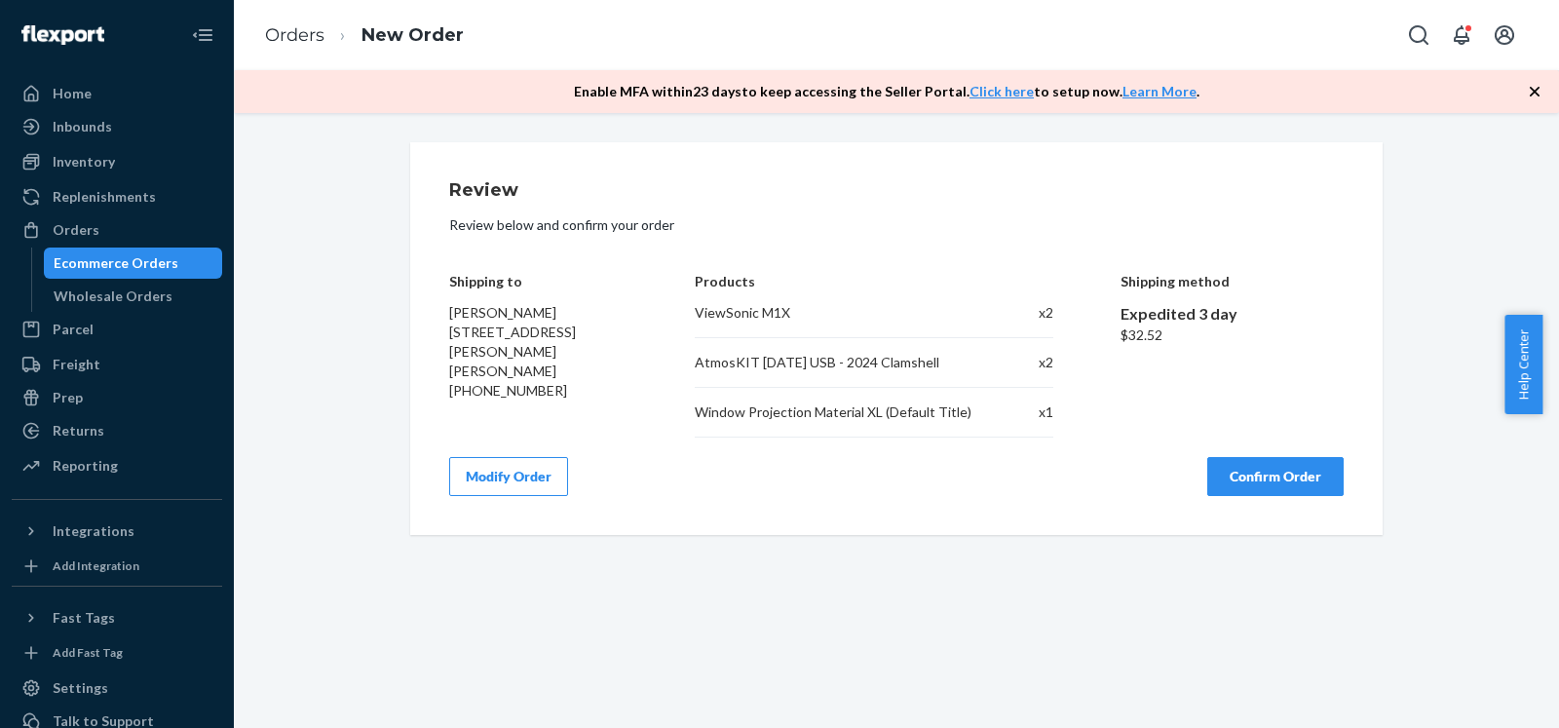
scroll to position [0, 0]
click at [1299, 476] on button "Confirm Order" at bounding box center [1275, 476] width 136 height 39
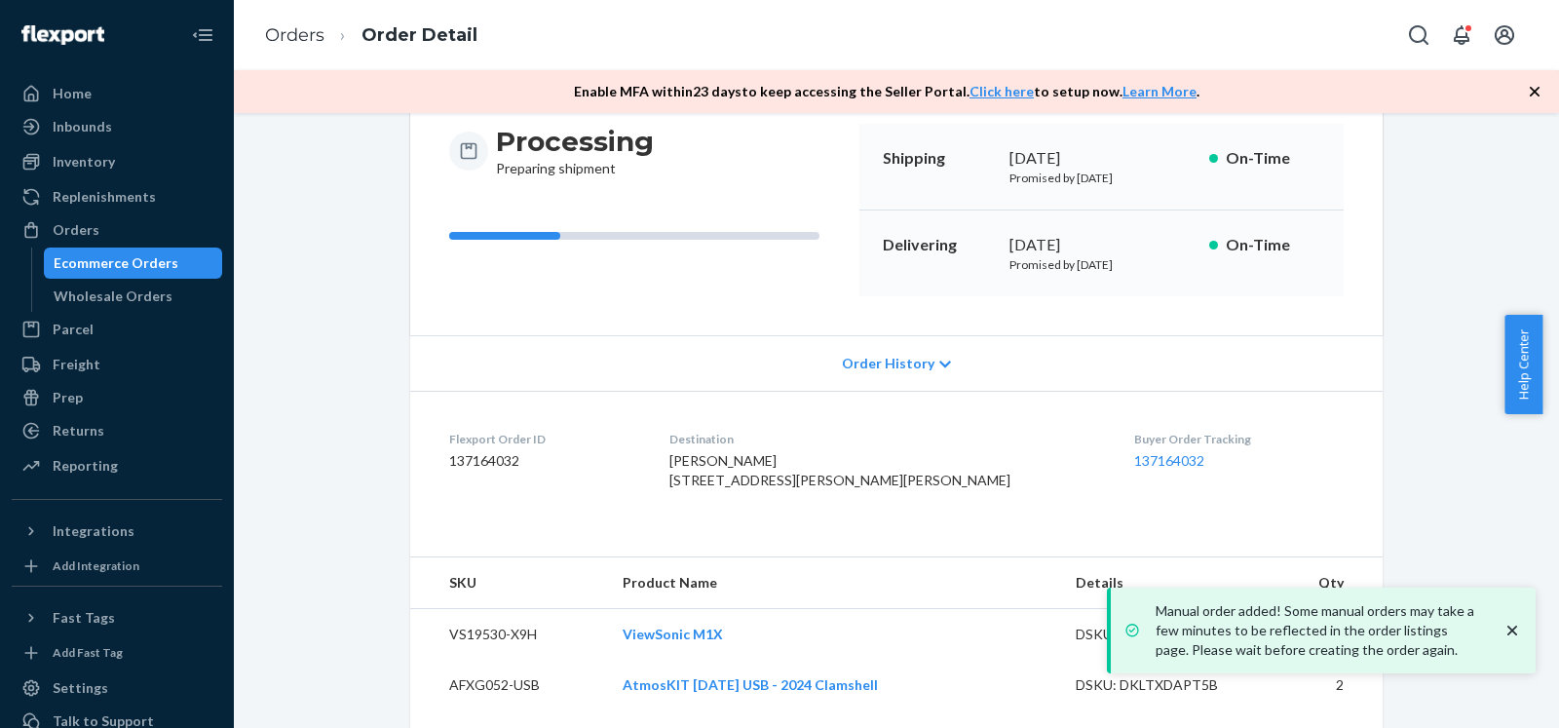
scroll to position [199, 0]
click at [1134, 460] on link "137164032" at bounding box center [1169, 458] width 70 height 17
